Goal: Navigation & Orientation: Find specific page/section

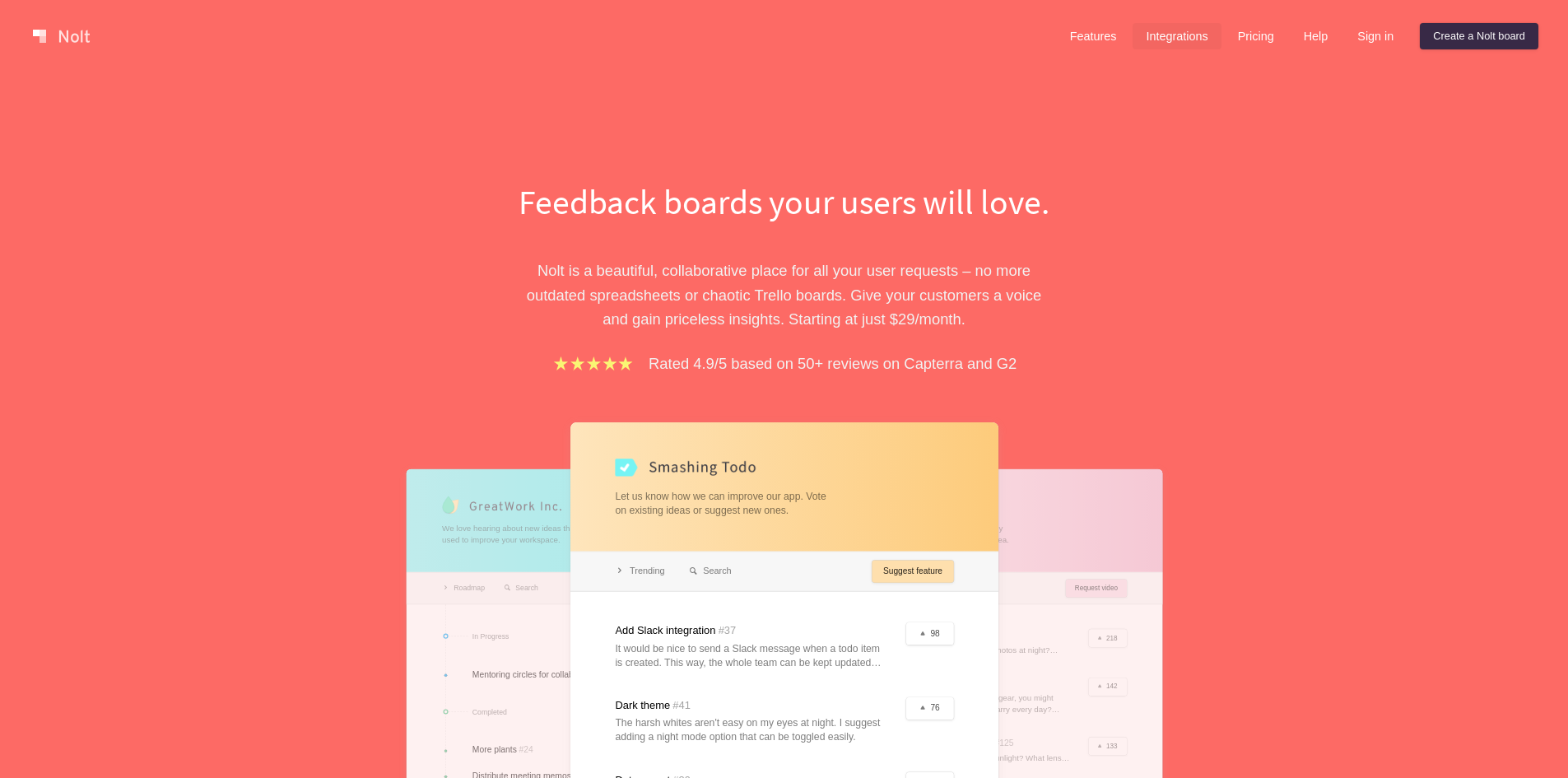
drag, startPoint x: 1169, startPoint y: 43, endPoint x: 1220, endPoint y: 36, distance: 51.5
click at [1220, 36] on link "Integrations" at bounding box center [1177, 35] width 88 height 26
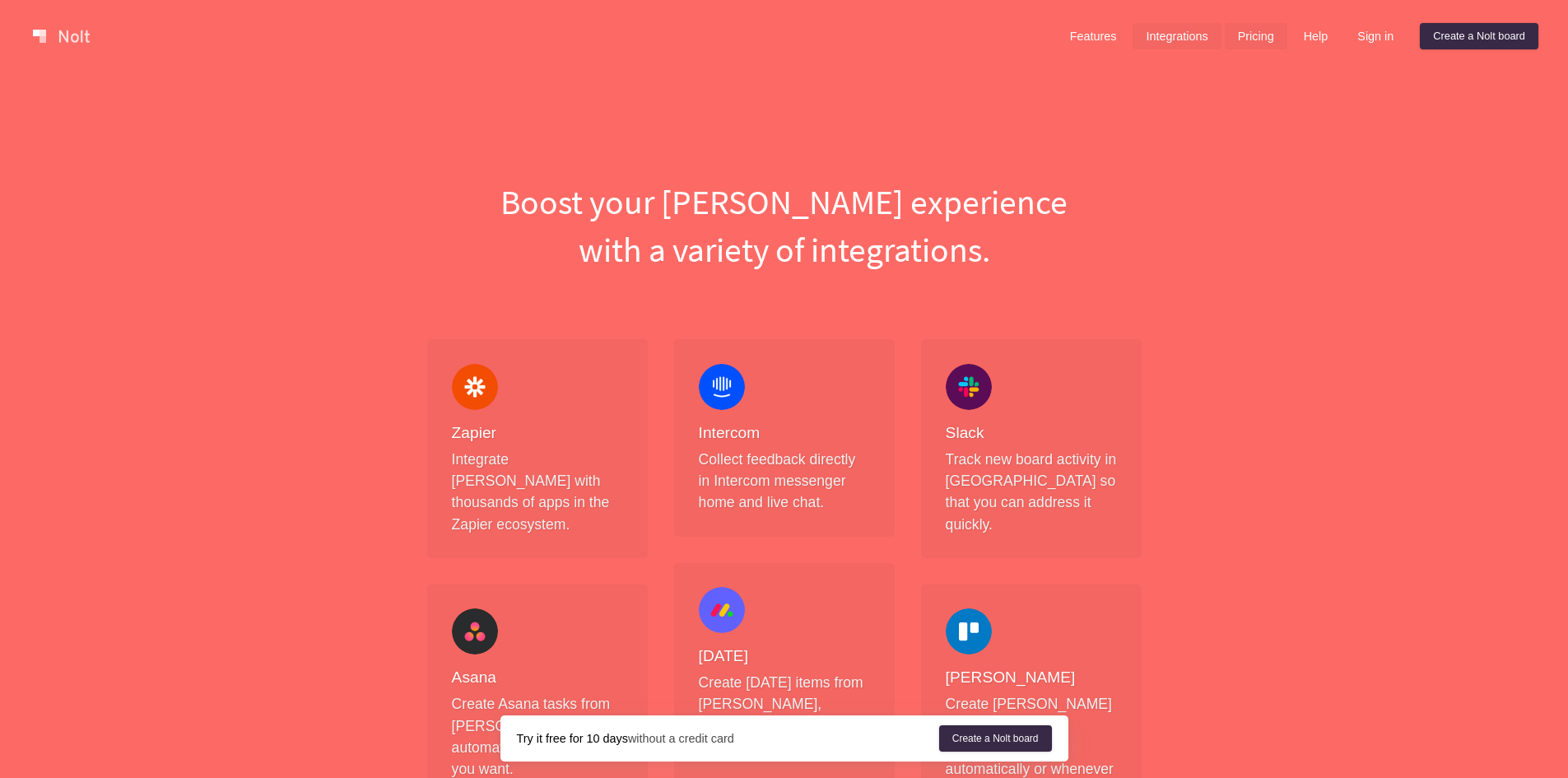
click at [1251, 37] on link "Pricing" at bounding box center [1256, 35] width 63 height 26
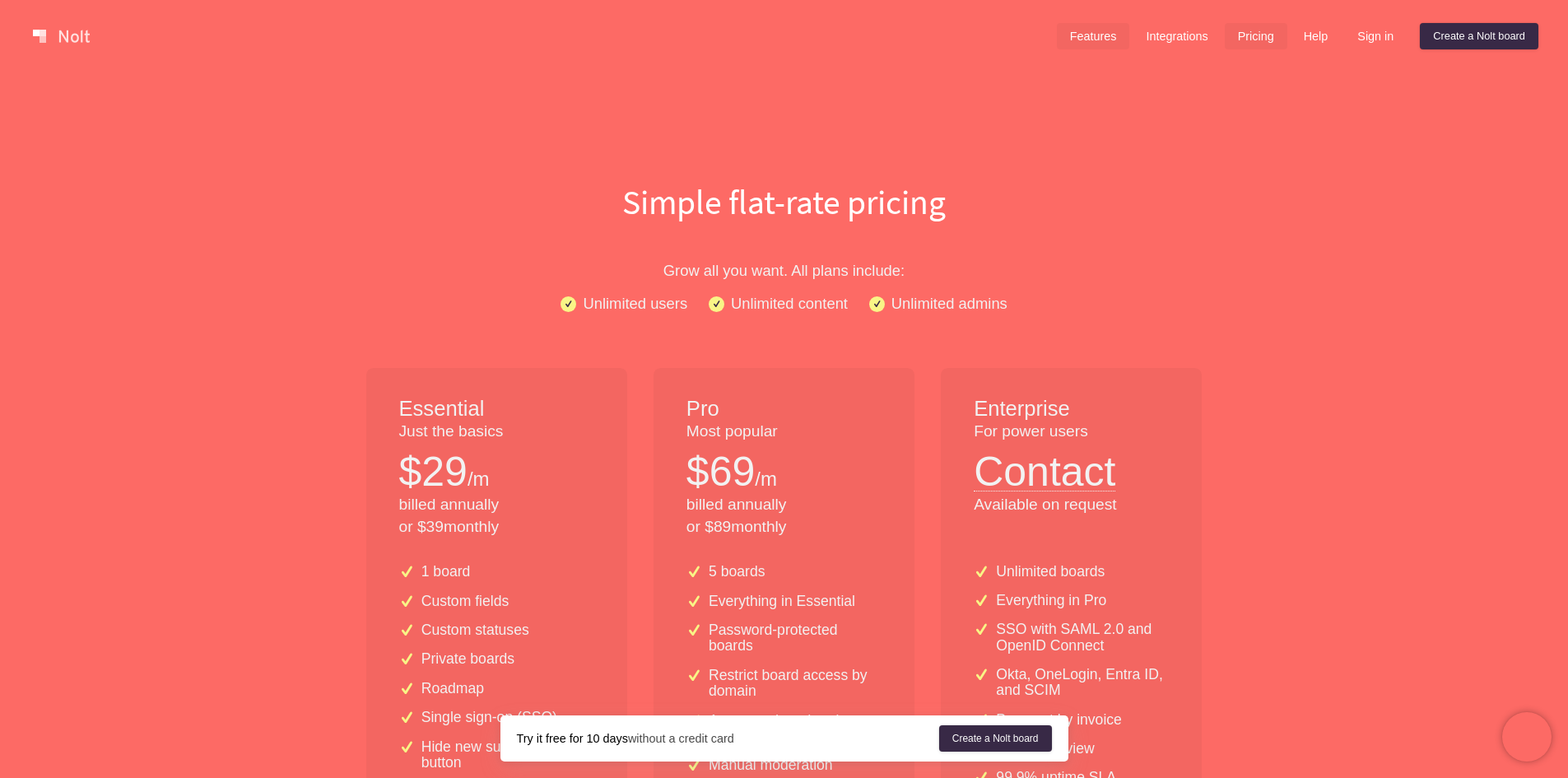
click at [1114, 34] on link "Features" at bounding box center [1093, 35] width 74 height 26
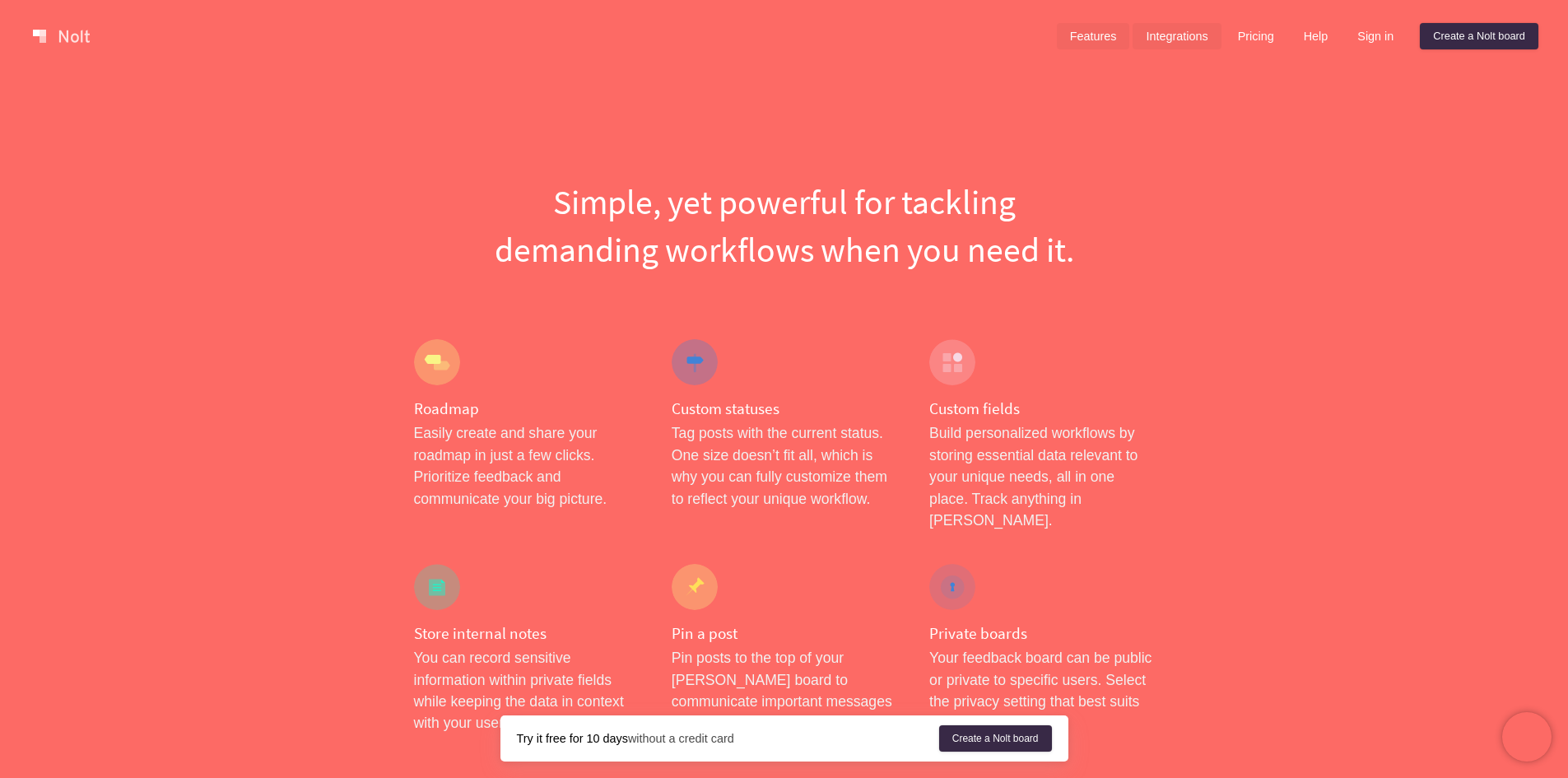
click at [1186, 31] on link "Integrations" at bounding box center [1177, 35] width 88 height 26
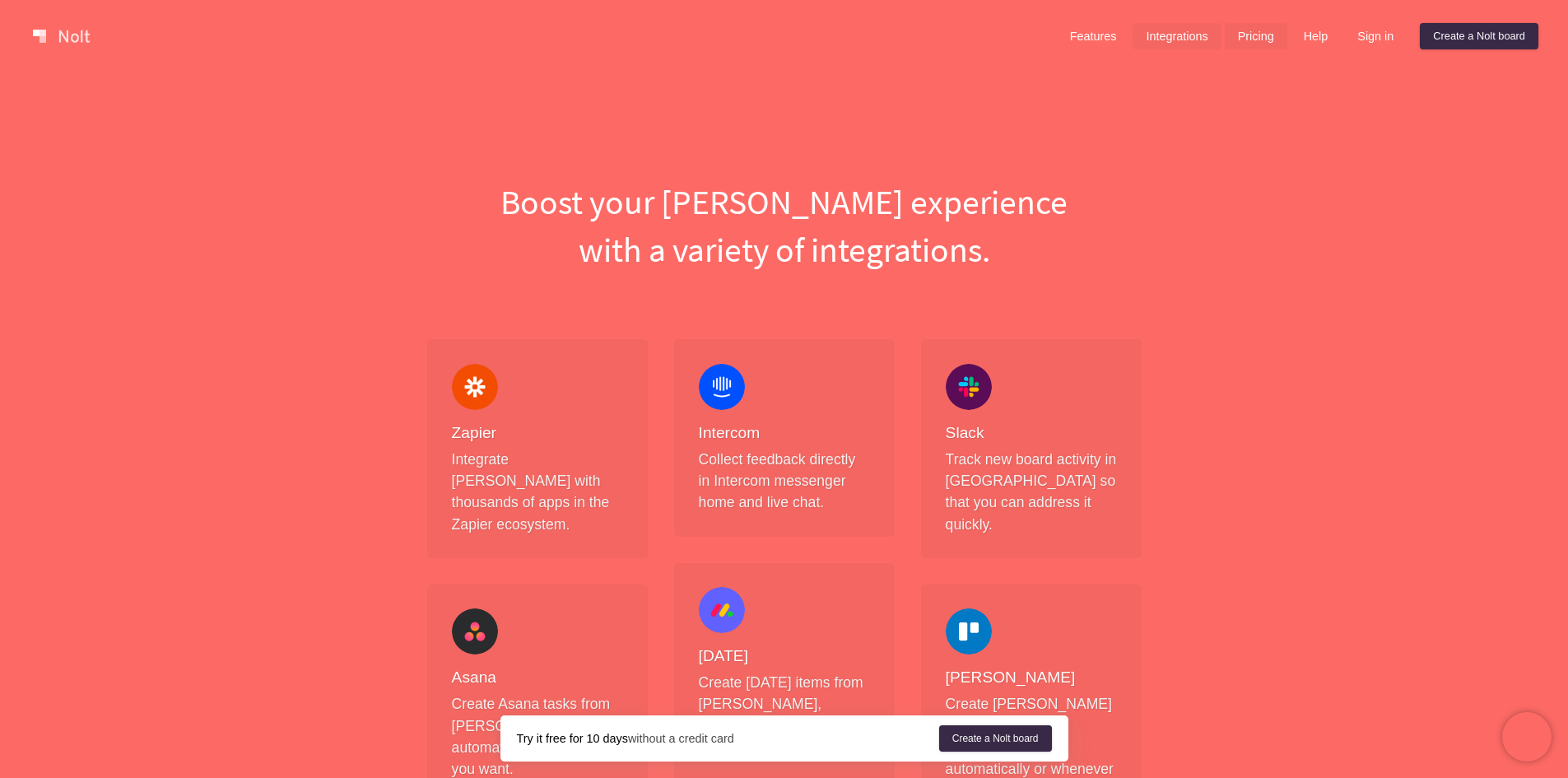
click at [1258, 39] on link "Pricing" at bounding box center [1256, 35] width 63 height 26
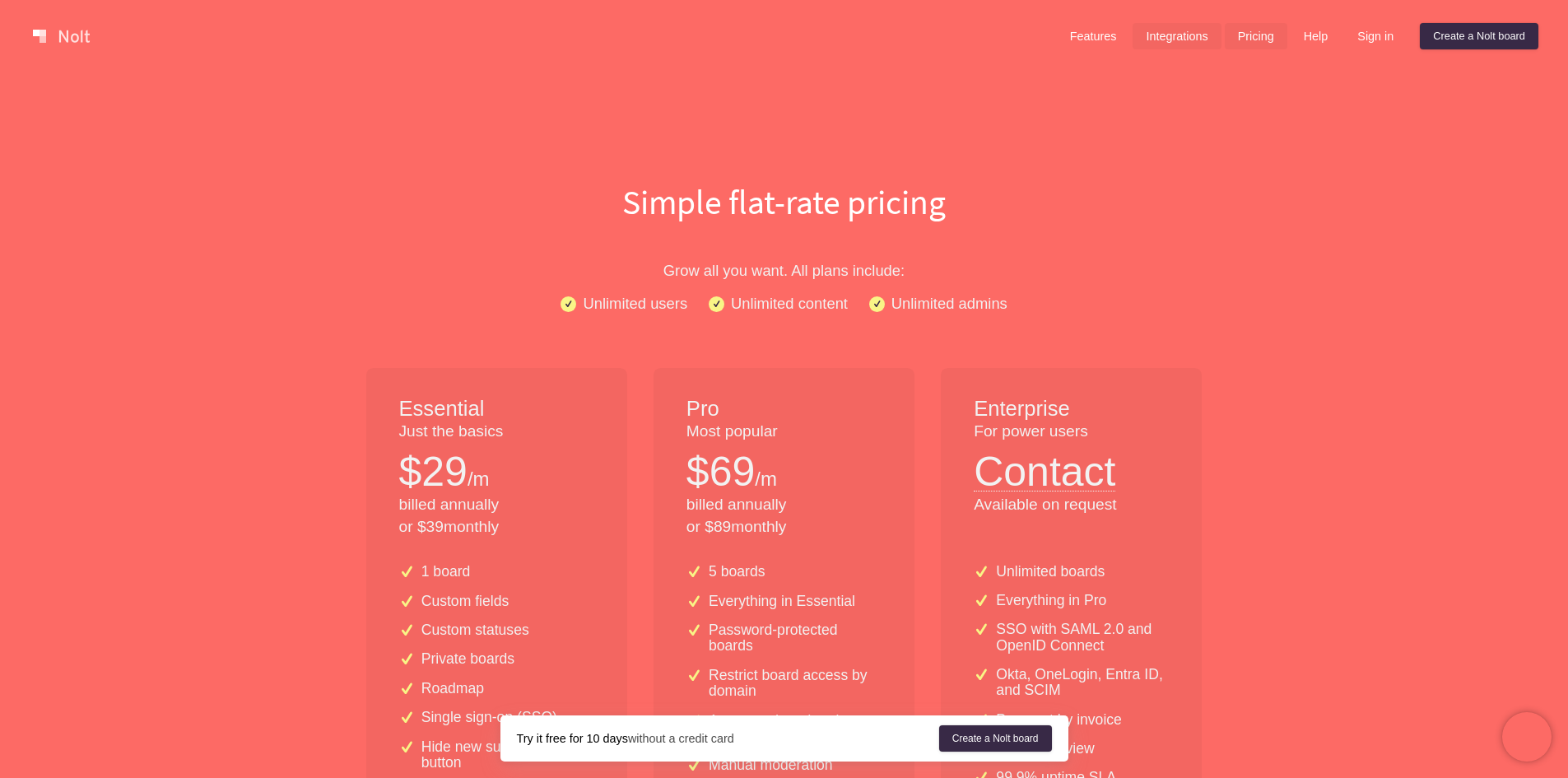
click at [1199, 41] on link "Integrations" at bounding box center [1177, 35] width 88 height 26
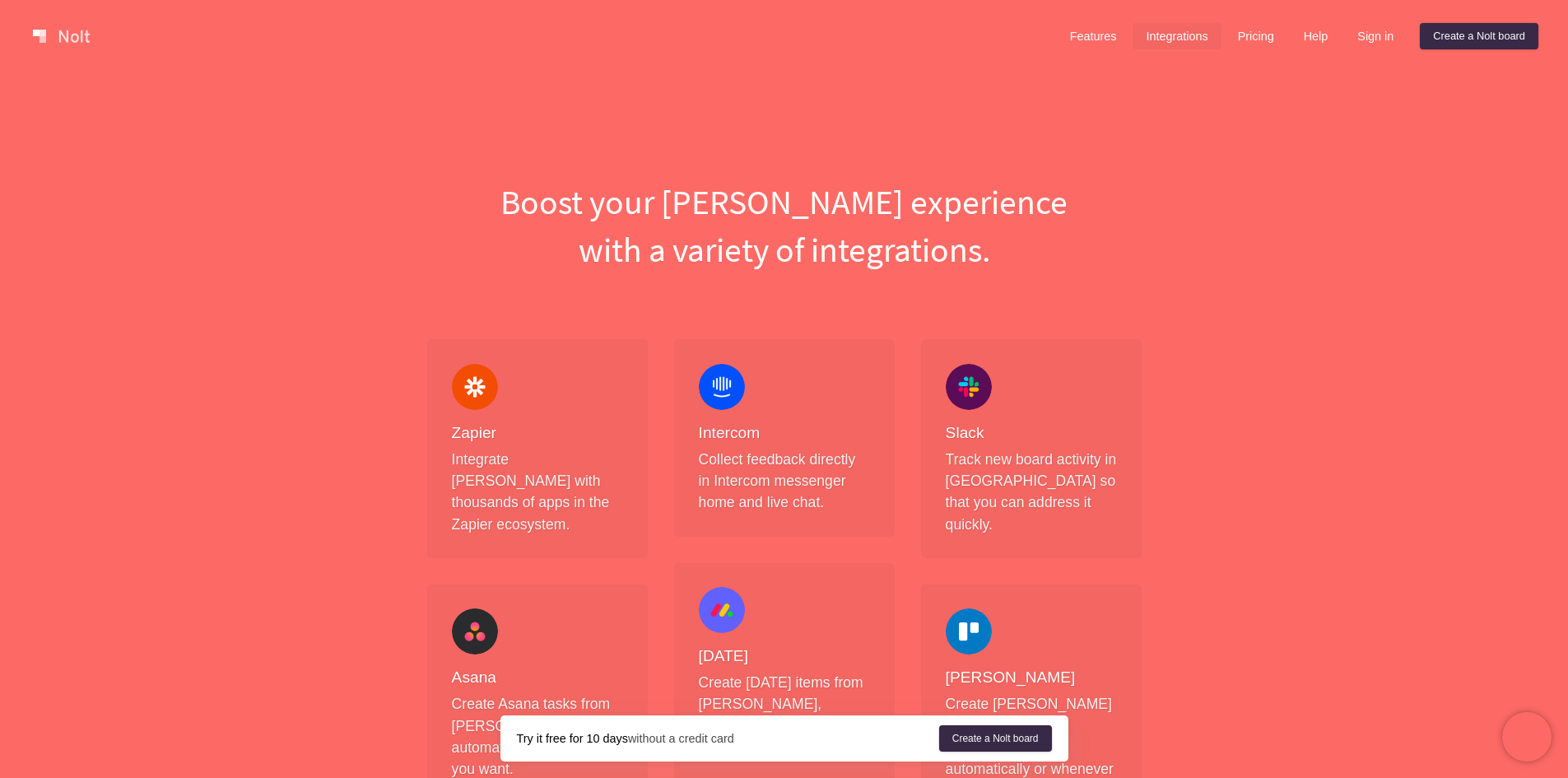
click at [1339, 41] on div "Features Integrations Pricing Help Sign in Create a [PERSON_NAME] board" at bounding box center [1297, 36] width 488 height 33
click at [1375, 36] on link "Sign in" at bounding box center [1375, 35] width 63 height 26
